Goal: Navigation & Orientation: Find specific page/section

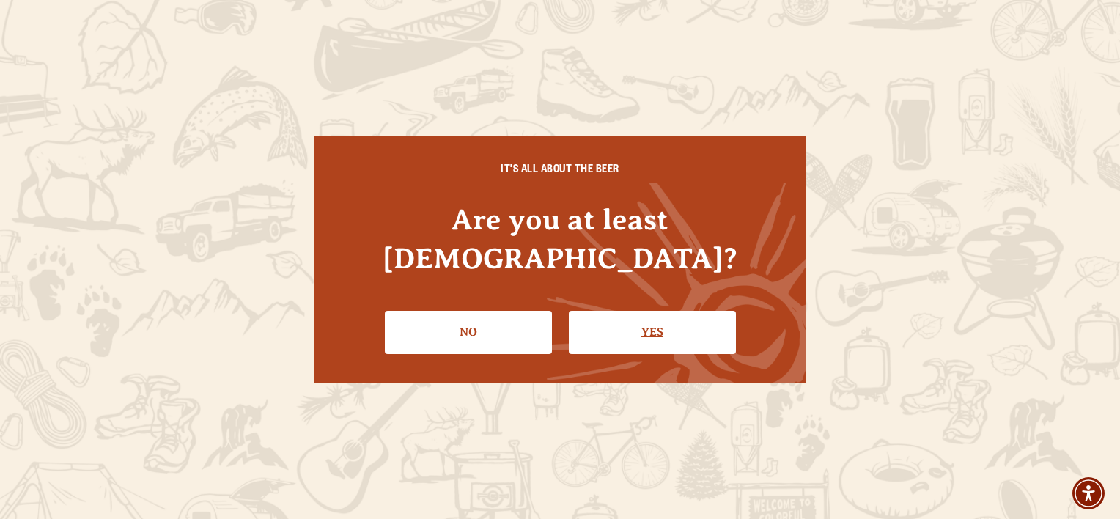
click at [671, 311] on link "Yes" at bounding box center [652, 332] width 167 height 43
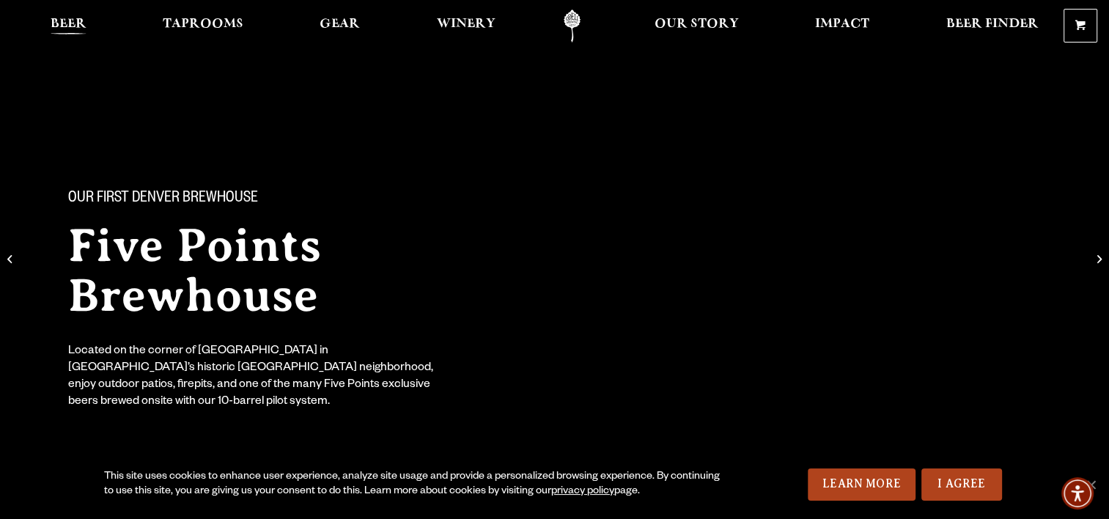
click at [70, 21] on span "Beer" at bounding box center [69, 24] width 36 height 12
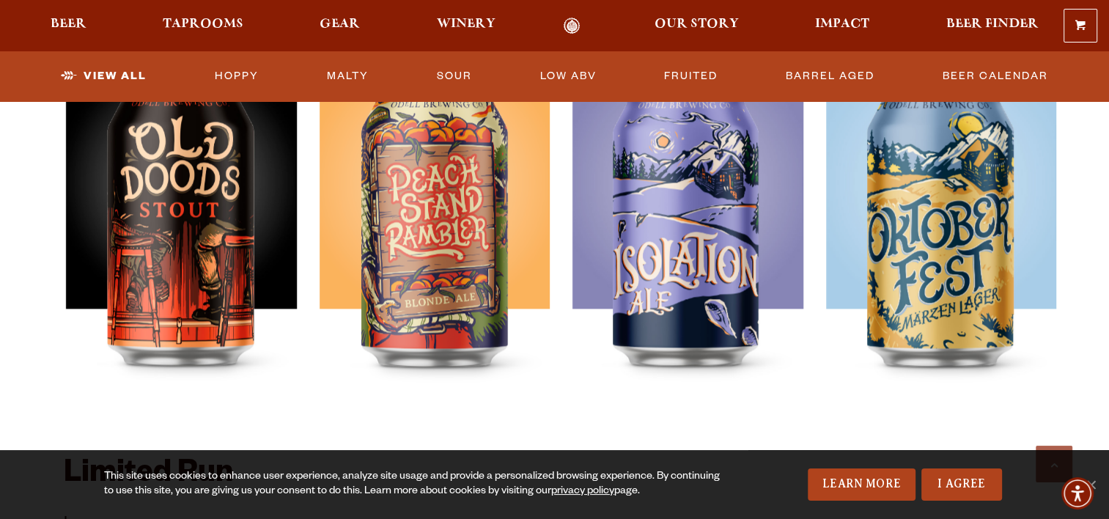
scroll to position [2272, 0]
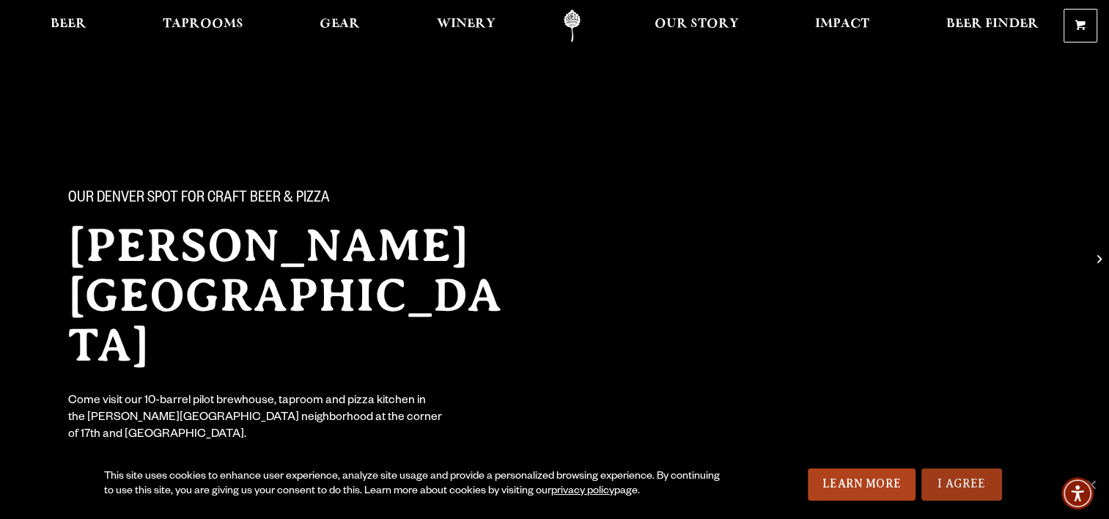
click at [943, 481] on link "I Agree" at bounding box center [961, 484] width 81 height 32
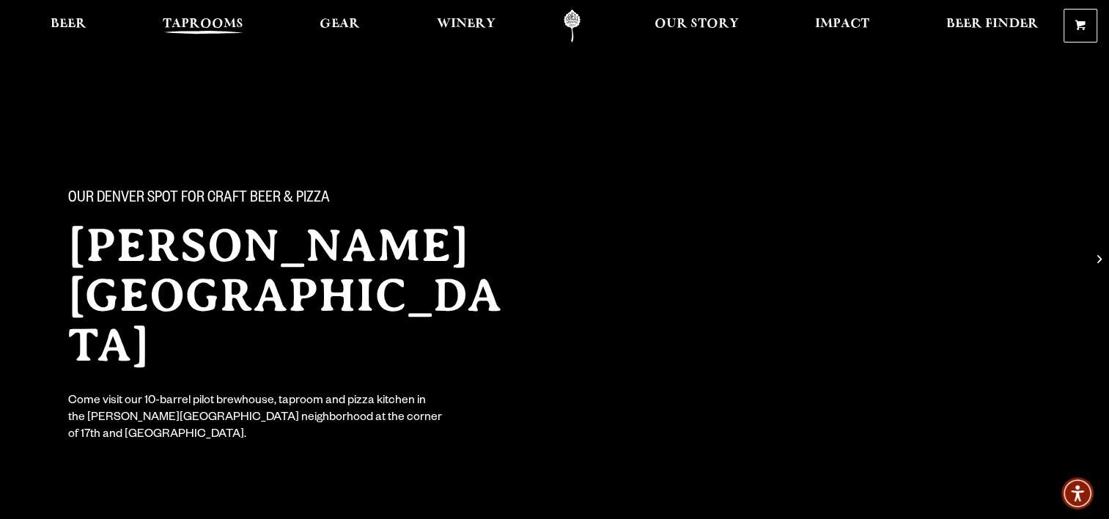
click at [207, 21] on span "Taprooms" at bounding box center [203, 24] width 81 height 12
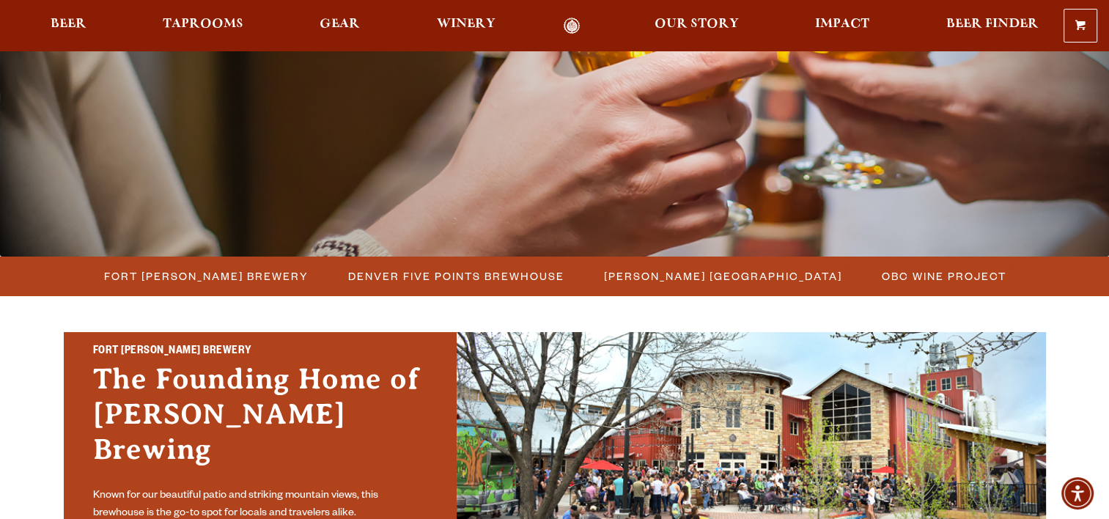
scroll to position [293, 0]
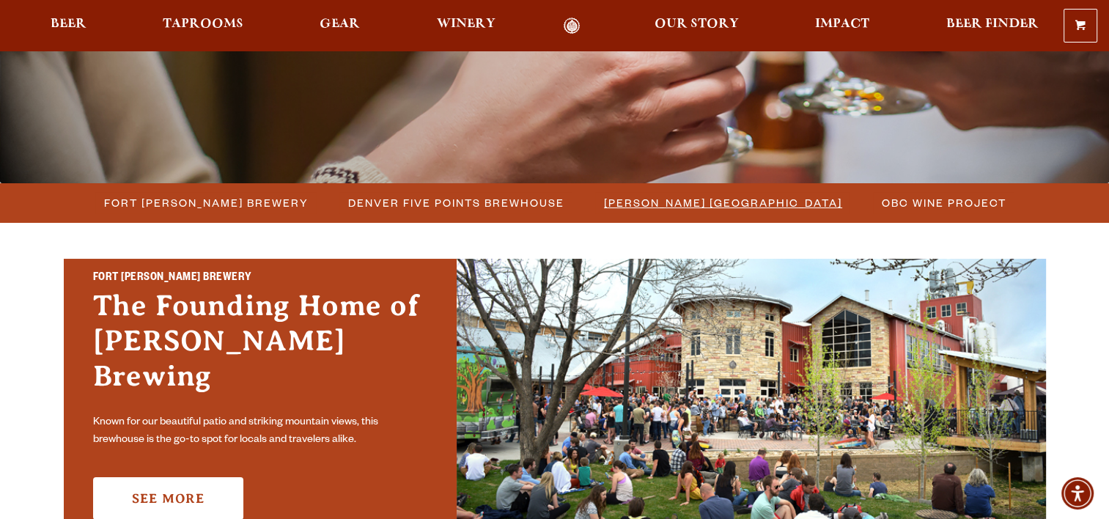
click at [666, 204] on span "[PERSON_NAME] [GEOGRAPHIC_DATA]" at bounding box center [723, 202] width 238 height 21
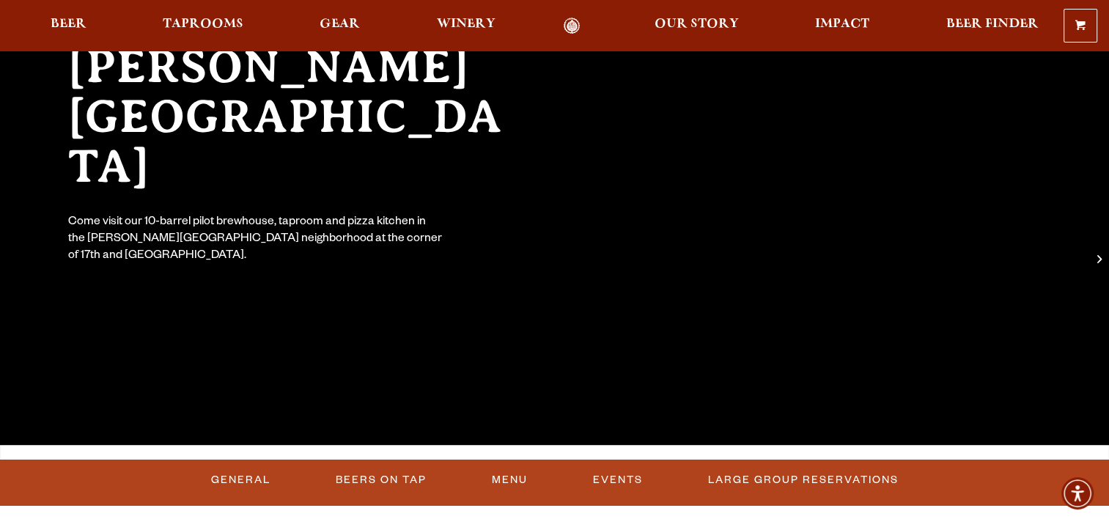
scroll to position [180, 0]
